Goal: Task Accomplishment & Management: Complete application form

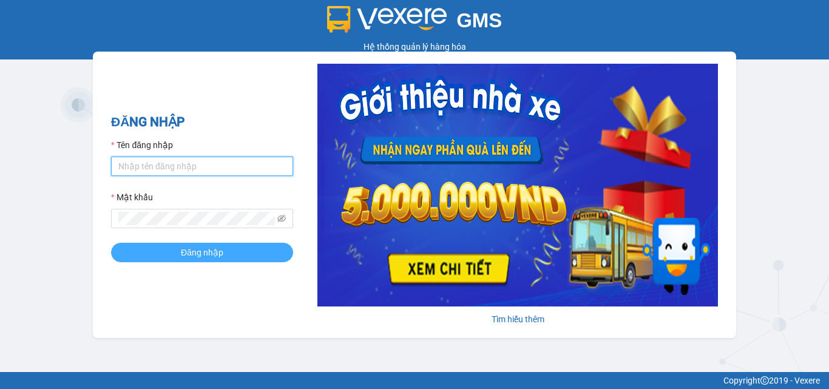
type input "dienkhanh.phucanex"
click at [212, 243] on button "Đăng nhập" at bounding box center [202, 252] width 182 height 19
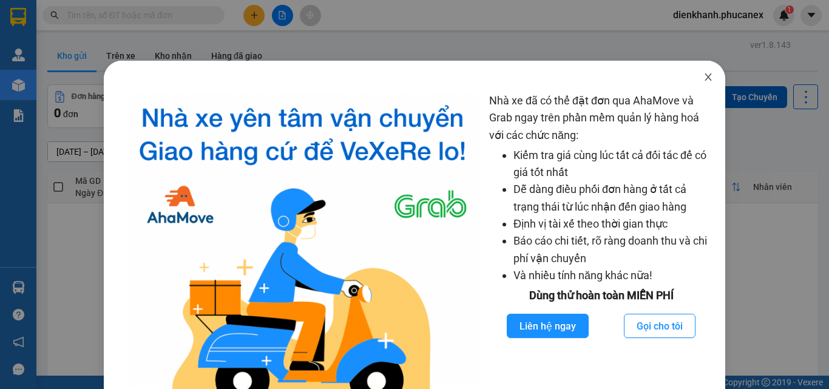
drag, startPoint x: 701, startPoint y: 80, endPoint x: 647, endPoint y: 80, distance: 53.4
click at [704, 80] on icon "close" at bounding box center [709, 77] width 10 height 10
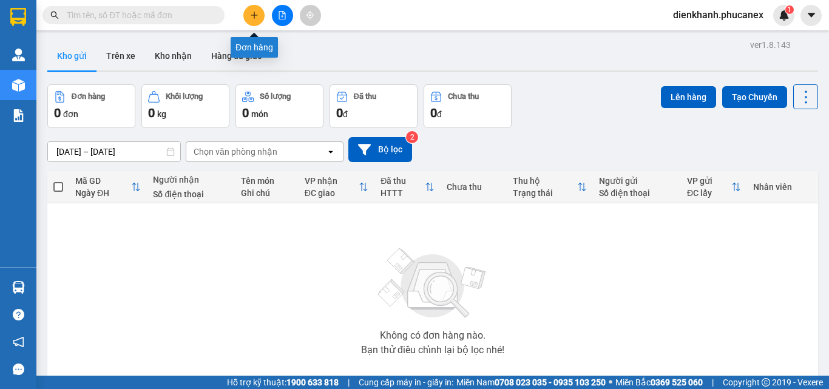
click at [251, 19] on button at bounding box center [253, 15] width 21 height 21
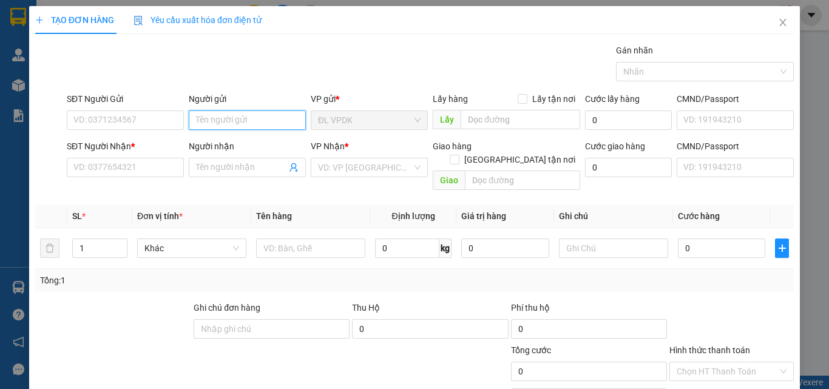
click at [208, 122] on input "Người gửi" at bounding box center [247, 119] width 117 height 19
type input "c"
type input "CTY AJI"
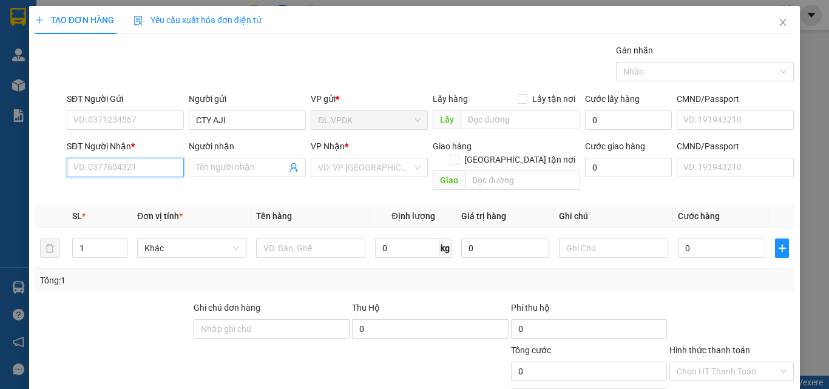
click at [133, 170] on input "SĐT Người Nhận *" at bounding box center [125, 167] width 117 height 19
click at [299, 243] on input "text" at bounding box center [310, 248] width 109 height 19
type input "1 THÙNG RƯỢU"
click at [138, 164] on input "SĐT Người Nhận *" at bounding box center [125, 167] width 117 height 19
type input "0918048478"
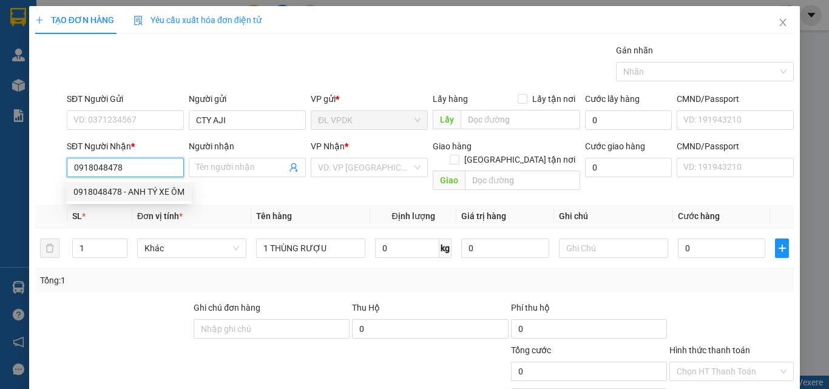
click at [138, 191] on div "0918048478 - ANH TÝ XE ÔM" at bounding box center [128, 191] width 111 height 13
type input "ANH TÝ XE ÔM"
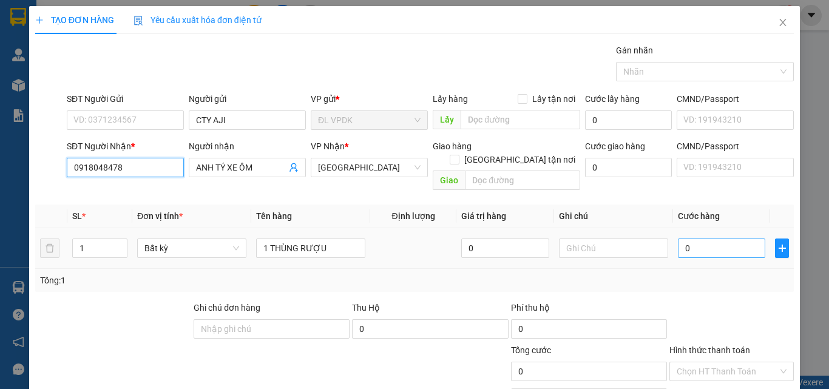
type input "0918048478"
click at [731, 239] on input "0" at bounding box center [721, 248] width 87 height 19
type input "5"
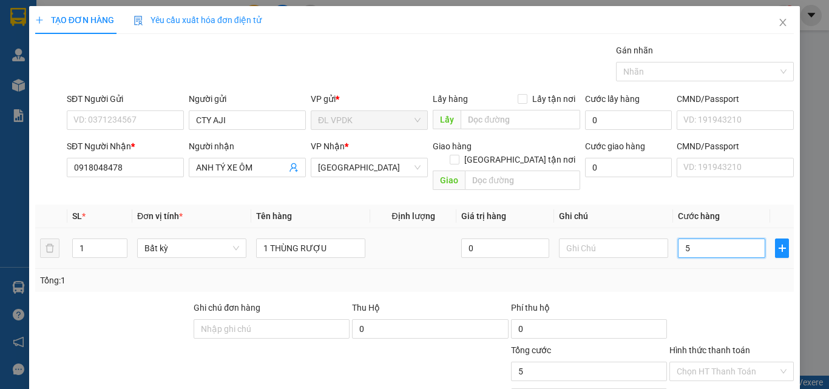
type input "50"
type input "50.000"
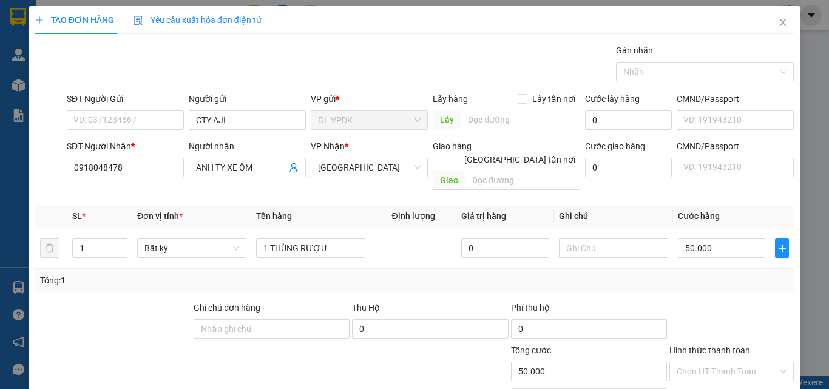
click at [735, 301] on div at bounding box center [731, 322] width 127 height 42
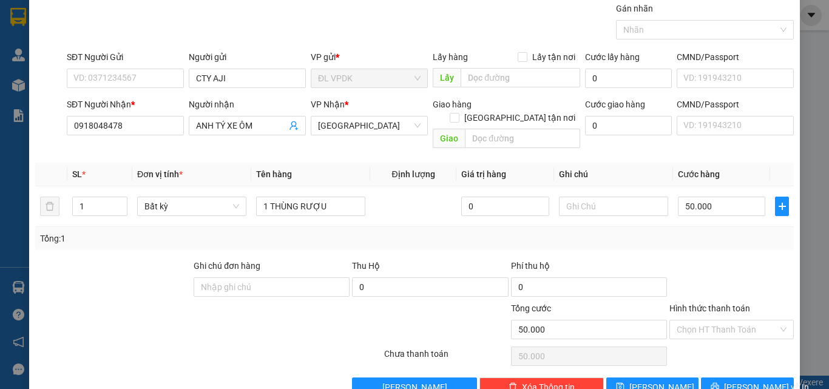
scroll to position [60, 0]
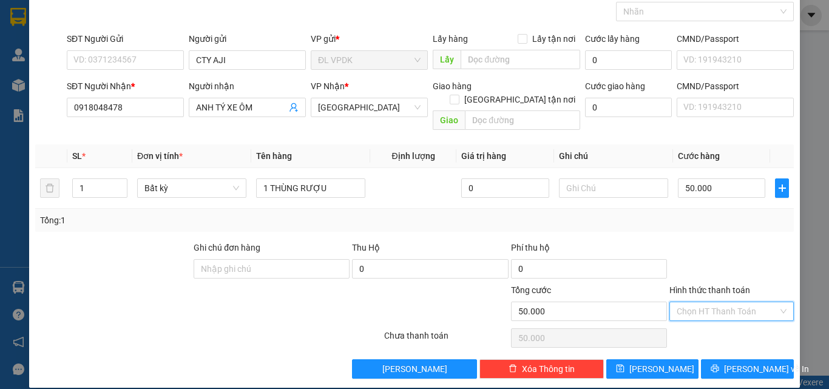
drag, startPoint x: 713, startPoint y: 297, endPoint x: 698, endPoint y: 236, distance: 63.8
click at [712, 302] on input "Hình thức thanh toán" at bounding box center [727, 311] width 101 height 18
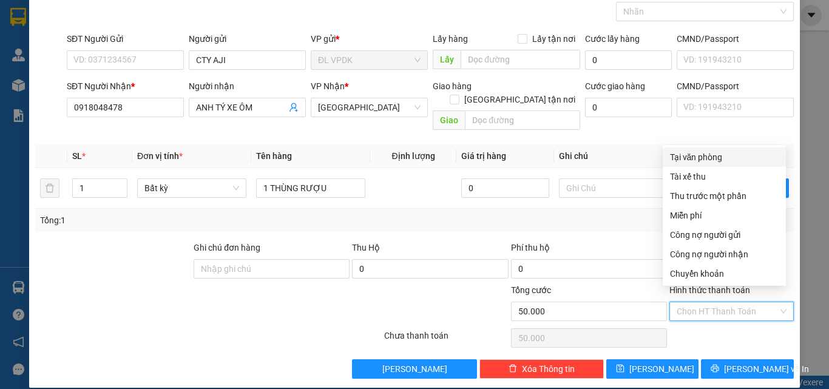
click at [716, 161] on div "Tại văn phòng" at bounding box center [724, 157] width 109 height 13
type input "0"
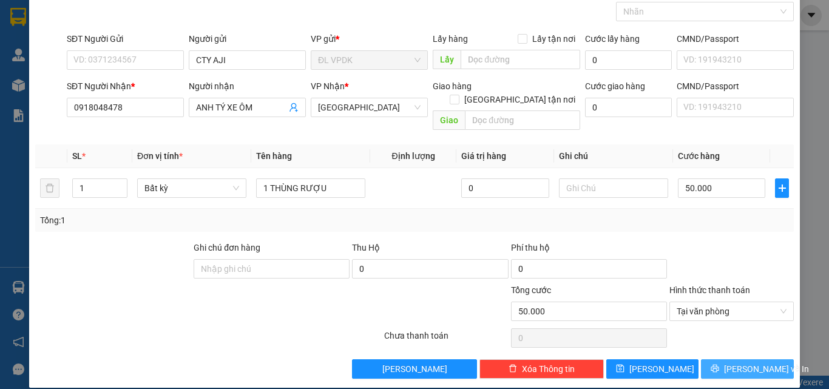
click at [749, 362] on span "[PERSON_NAME] và In" at bounding box center [766, 368] width 85 height 13
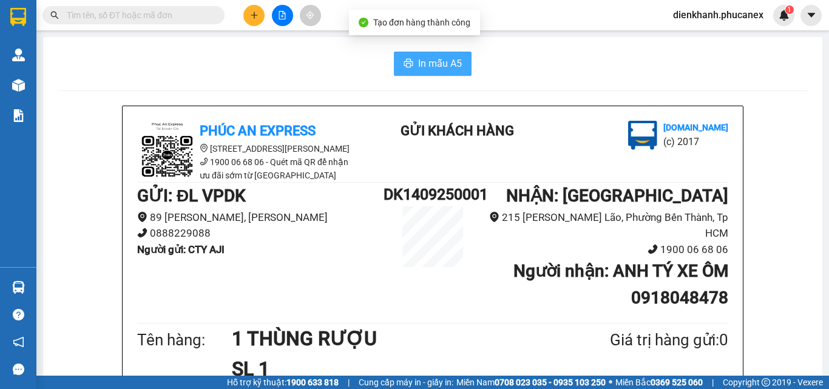
click at [441, 69] on span "In mẫu A5" at bounding box center [440, 63] width 44 height 15
